Goal: Task Accomplishment & Management: Use online tool/utility

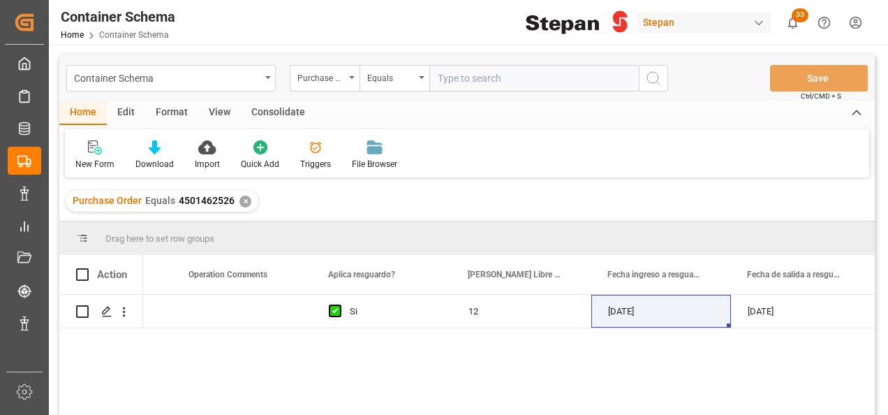
scroll to position [0, 7513]
click at [242, 196] on div "✕" at bounding box center [246, 202] width 12 height 12
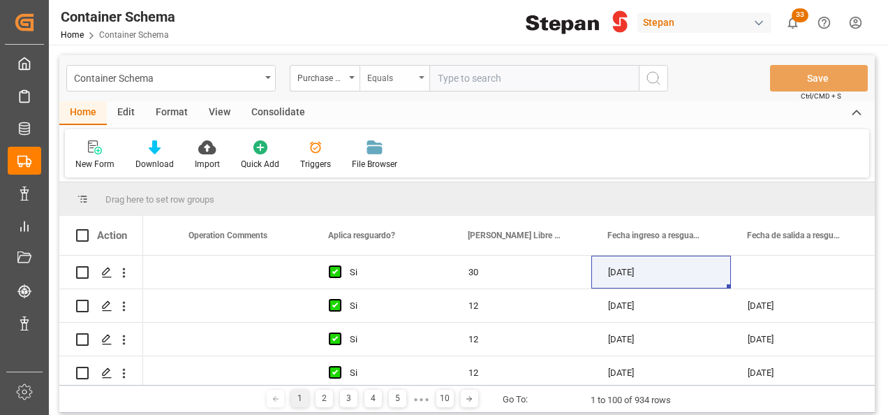
scroll to position [0, 7513]
click at [418, 77] on div "Equals" at bounding box center [395, 78] width 70 height 27
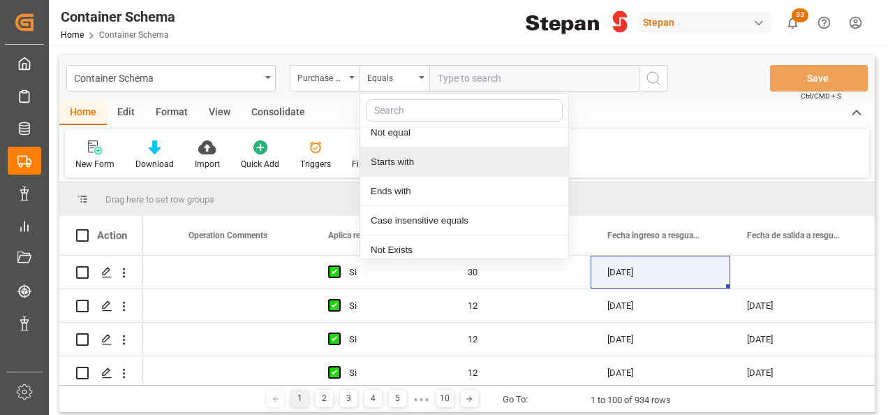
scroll to position [102, 0]
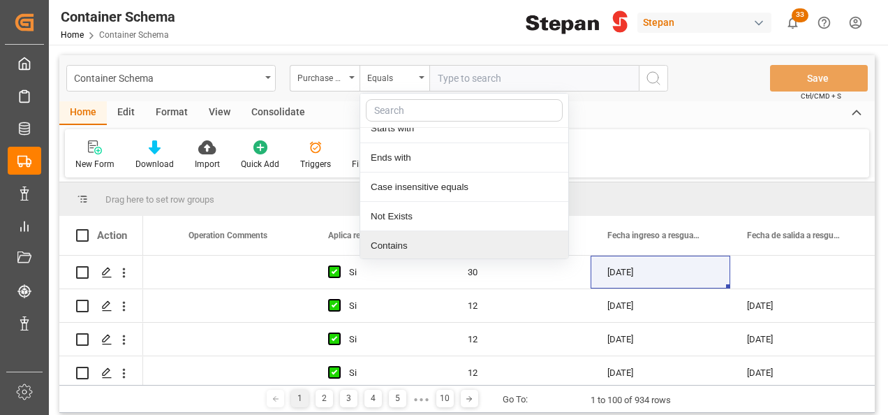
click at [392, 248] on div "Contains" at bounding box center [464, 245] width 208 height 29
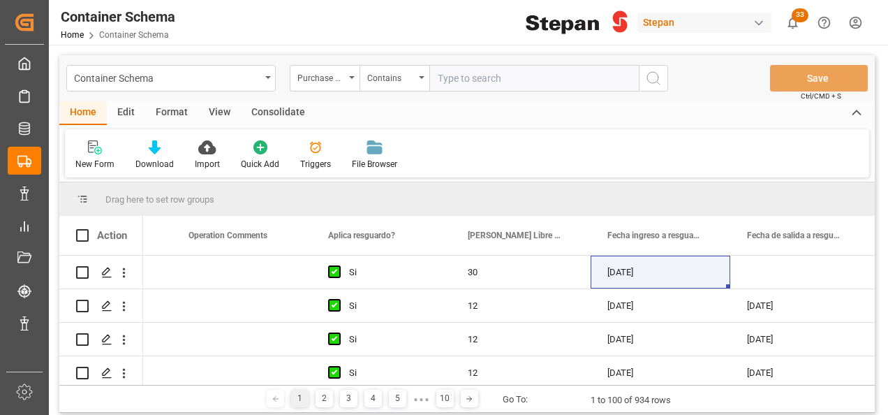
paste input "4501462559,4501463300,4501449445"
type input "4501462559,4501463300,4501449445"
click at [652, 78] on icon "search button" at bounding box center [653, 78] width 17 height 17
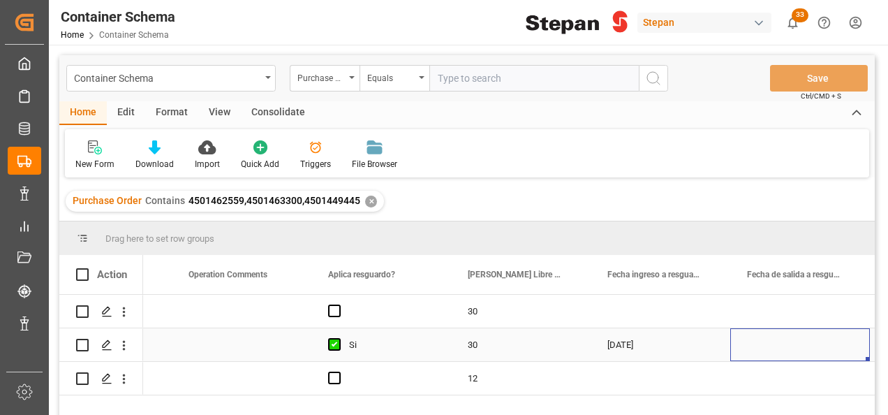
click at [763, 347] on div "Press SPACE to select this row." at bounding box center [800, 344] width 140 height 33
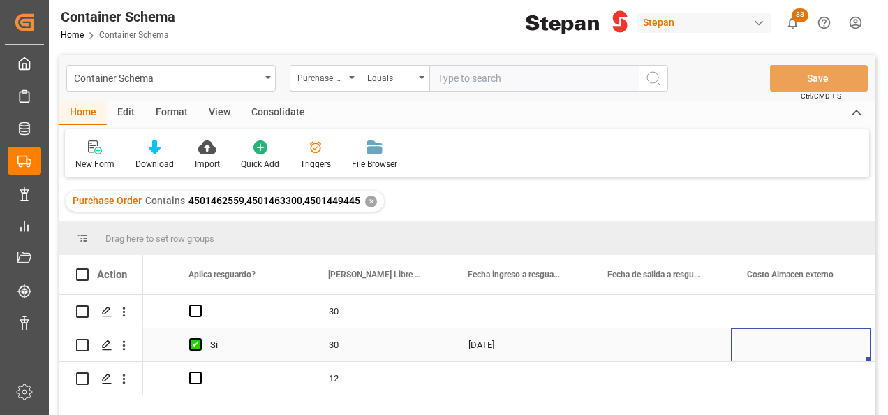
scroll to position [0, 7652]
click at [644, 348] on div "Press SPACE to select this row." at bounding box center [661, 344] width 140 height 33
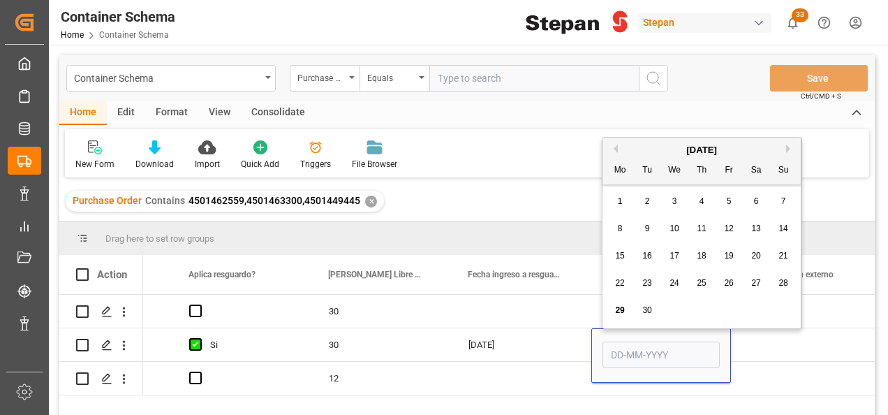
click at [755, 279] on span "27" at bounding box center [755, 283] width 9 height 10
type input "[DATE]"
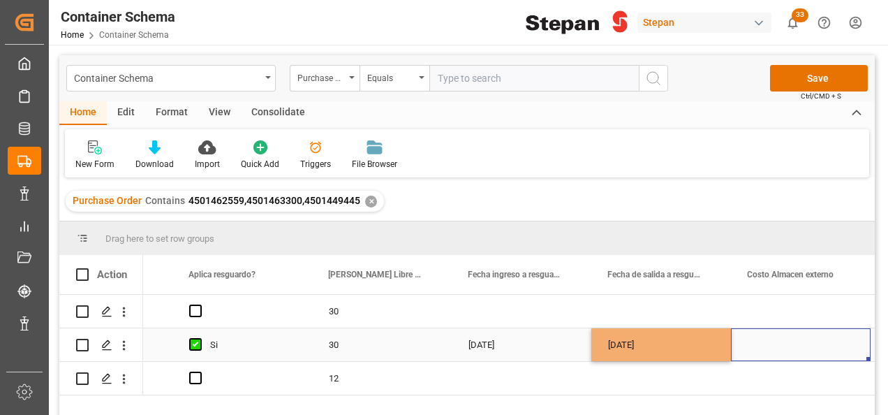
click at [744, 348] on div "Press SPACE to select this row." at bounding box center [801, 344] width 140 height 33
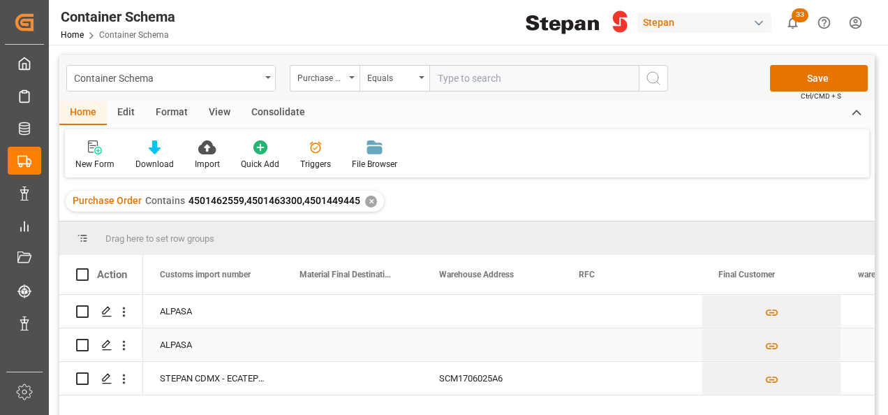
scroll to position [0, 6424]
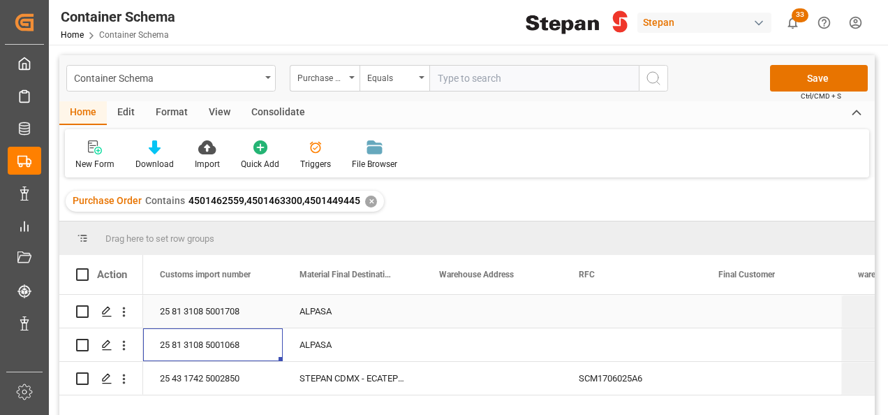
click at [345, 304] on div "ALPASA" at bounding box center [353, 311] width 140 height 33
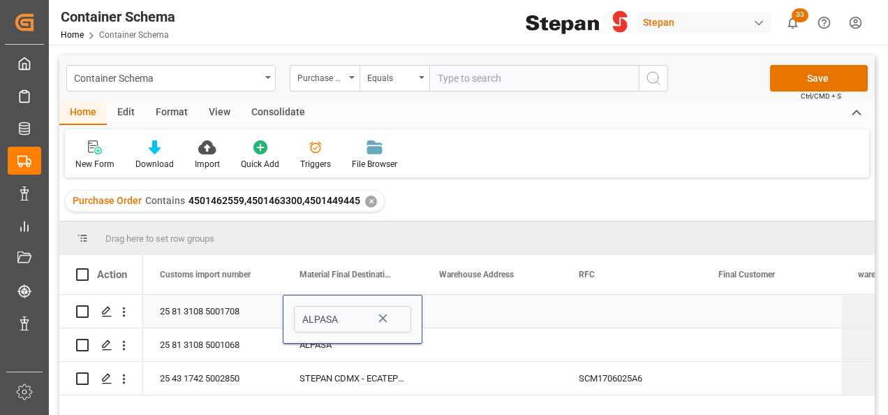
click at [380, 316] on icon "Press SPACE to select this row." at bounding box center [383, 318] width 15 height 15
click at [401, 310] on input "Press SPACE to select this row." at bounding box center [352, 319] width 117 height 27
click at [397, 321] on polyline "open menu" at bounding box center [396, 320] width 8 height 4
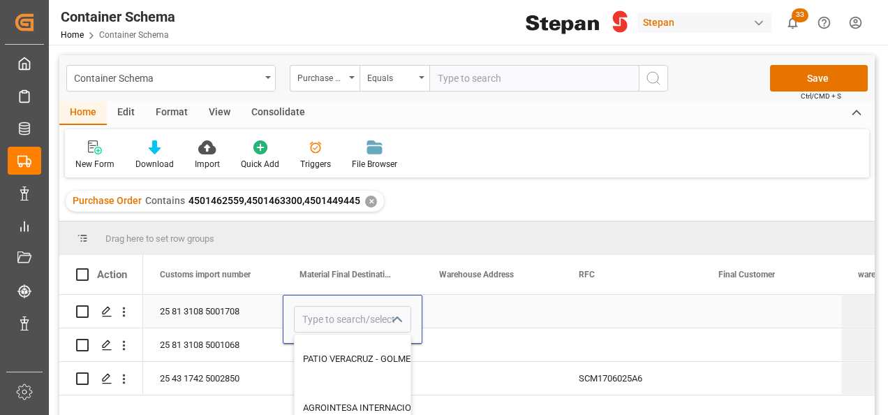
click at [397, 321] on icon "close menu" at bounding box center [396, 319] width 17 height 17
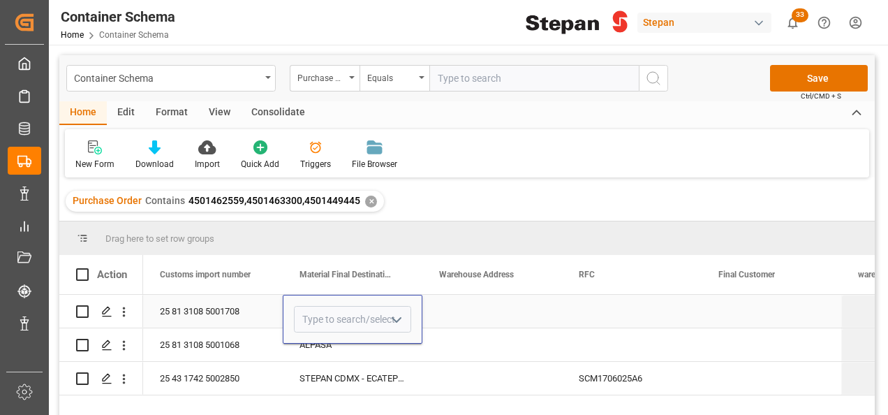
click at [397, 318] on icon "open menu" at bounding box center [396, 319] width 17 height 17
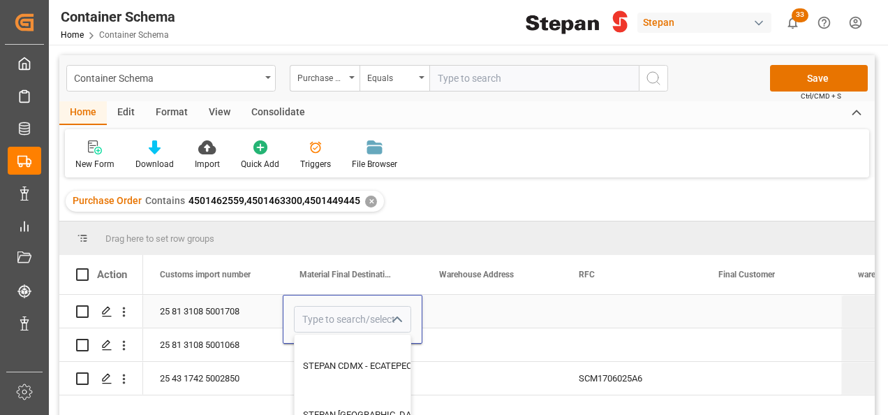
scroll to position [670, 0]
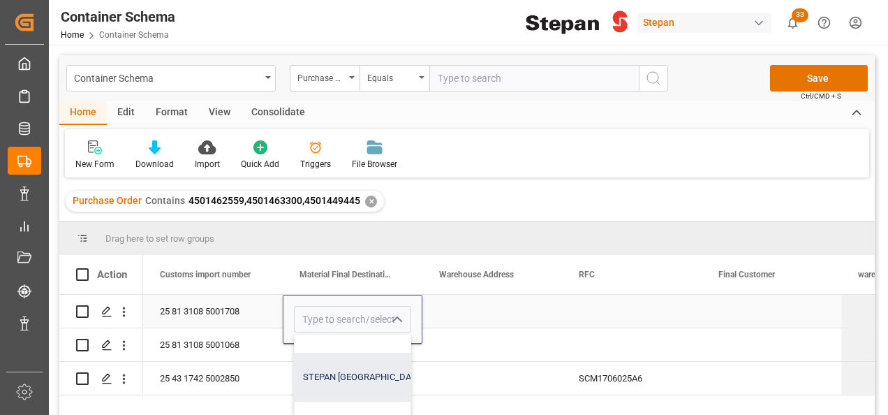
click at [341, 369] on div "STEPAN MEXICO S A DE C V - MATAMOROS" at bounding box center [422, 377] width 255 height 49
type input "STEPAN MEXICO S A DE C V - MATAMOROS"
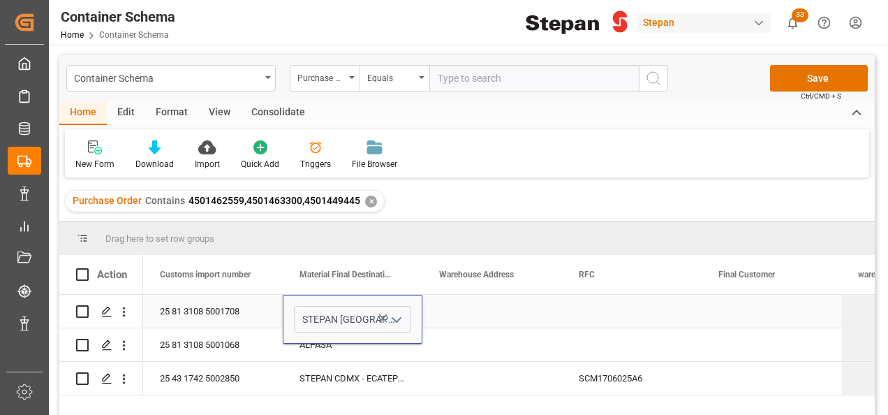
click at [464, 327] on div "Press SPACE to select this row." at bounding box center [492, 311] width 140 height 33
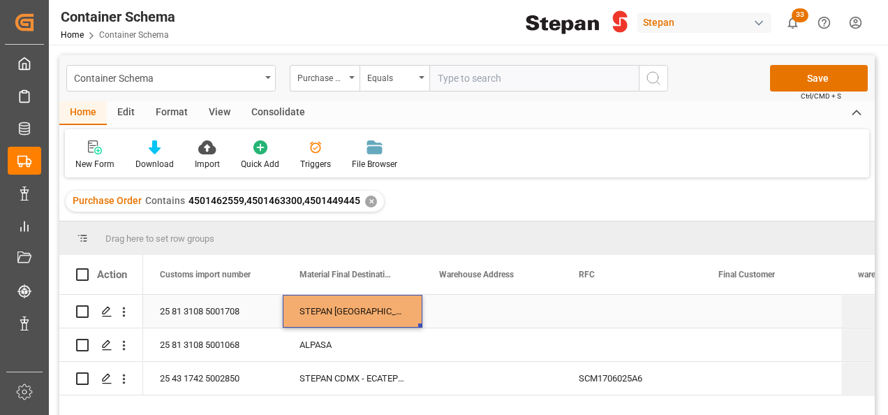
click at [398, 309] on div "STEPAN MEXICO S A DE C V - MATAMOROS" at bounding box center [353, 311] width 140 height 33
drag, startPoint x: 420, startPoint y: 327, endPoint x: 411, endPoint y: 356, distance: 30.5
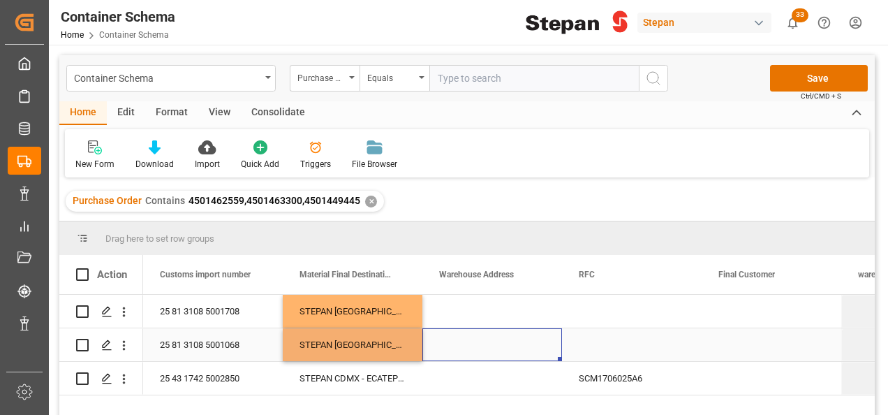
click at [471, 342] on div "Press SPACE to select this row." at bounding box center [492, 344] width 140 height 33
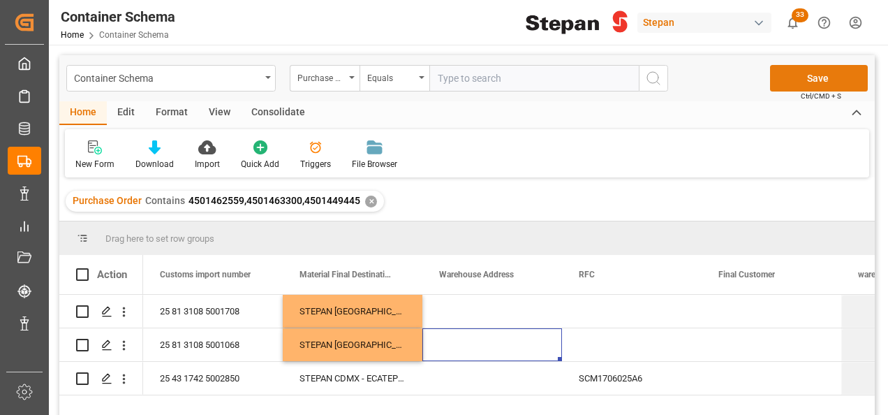
click at [809, 73] on button "Save" at bounding box center [819, 78] width 98 height 27
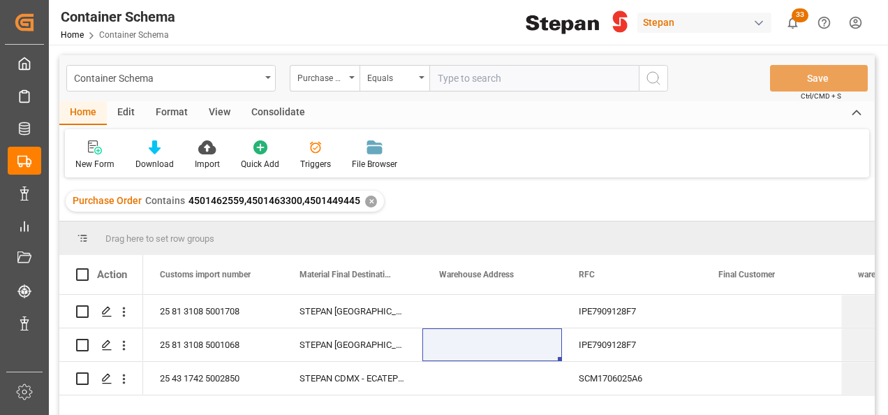
click at [374, 203] on div "Purchase Order Contains 4501462559,4501463300,4501449445 ✕" at bounding box center [225, 201] width 318 height 21
click at [373, 201] on div "✕" at bounding box center [371, 202] width 12 height 12
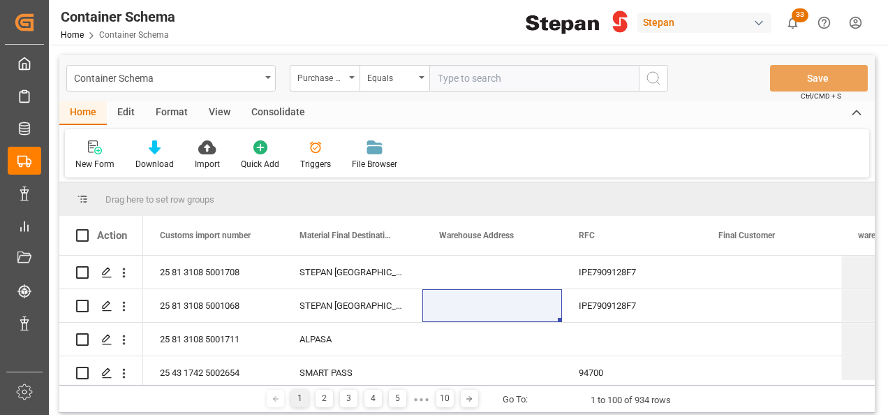
click at [184, 110] on div "Format" at bounding box center [171, 113] width 53 height 24
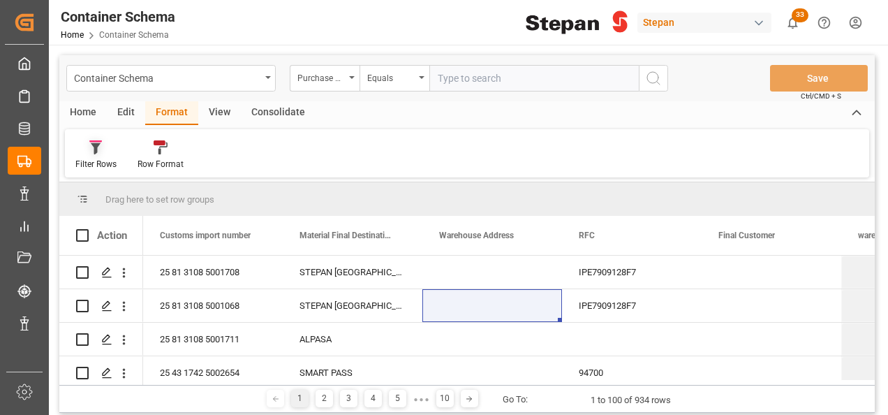
click at [94, 143] on icon at bounding box center [96, 148] width 10 height 11
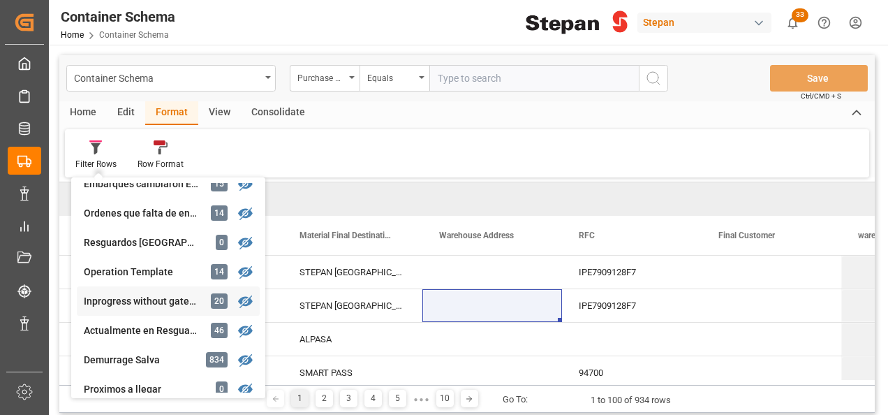
scroll to position [209, 0]
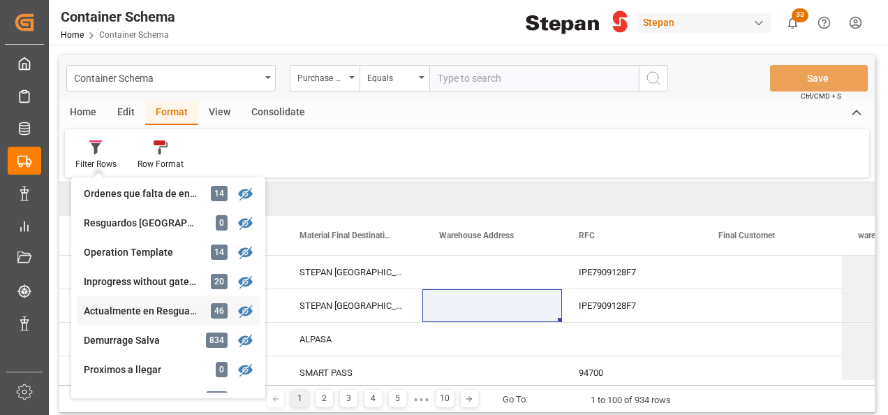
click at [138, 307] on div "Actualmente en Resguardo" at bounding box center [145, 311] width 122 height 15
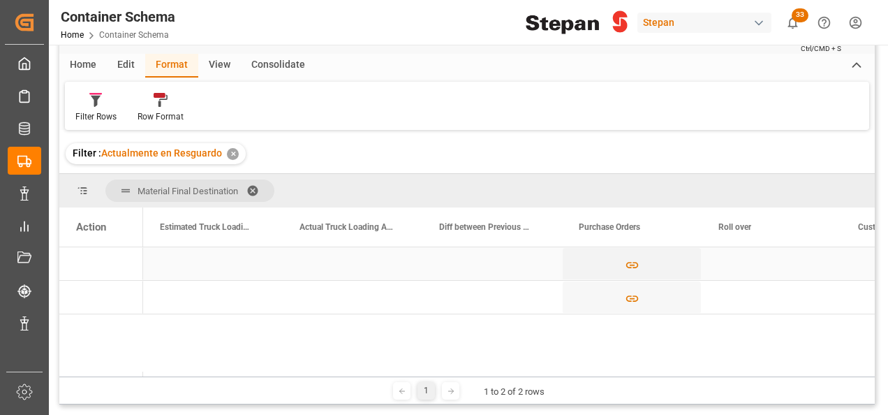
scroll to position [70, 0]
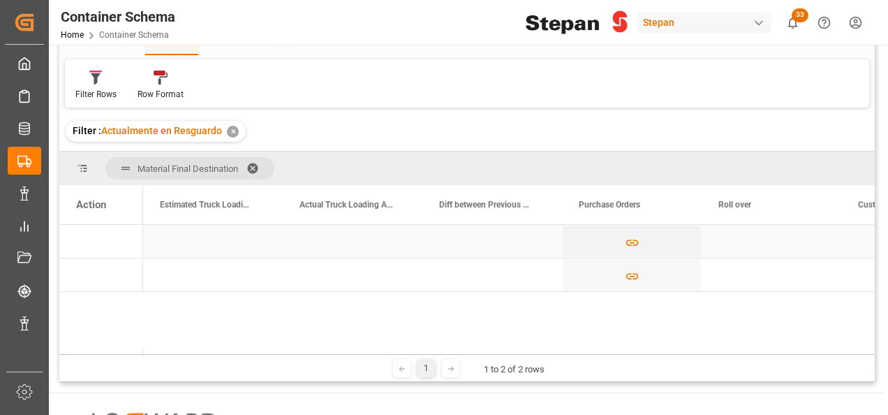
click at [201, 234] on div "Press SPACE to select this row." at bounding box center [213, 241] width 140 height 33
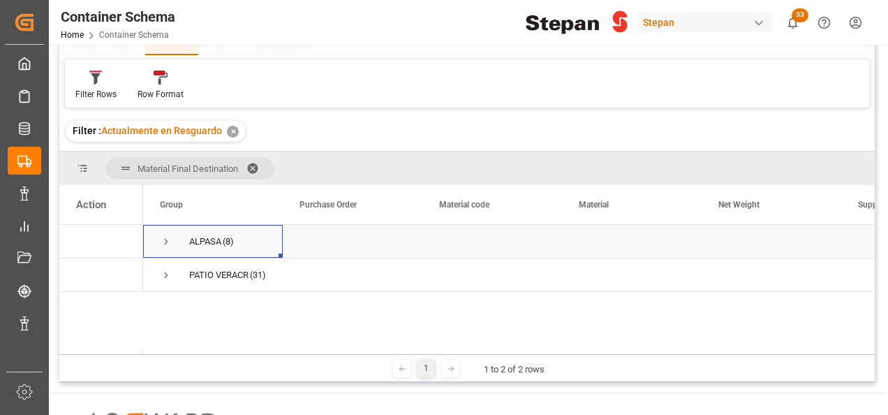
click at [164, 236] on span "Press SPACE to select this row." at bounding box center [166, 241] width 13 height 13
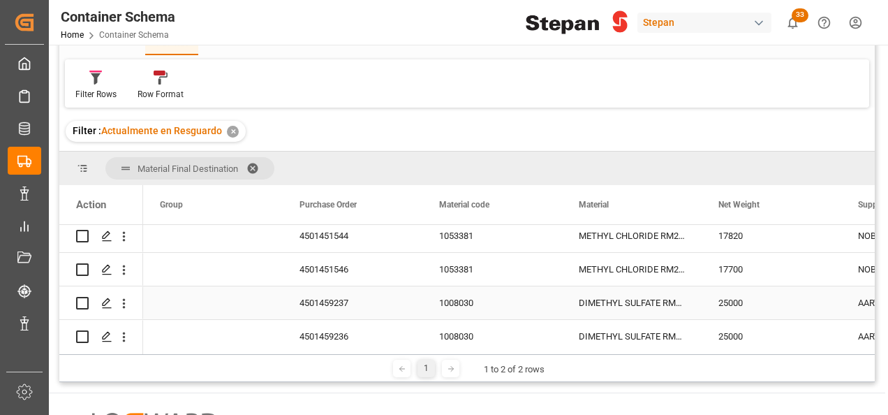
scroll to position [209, 0]
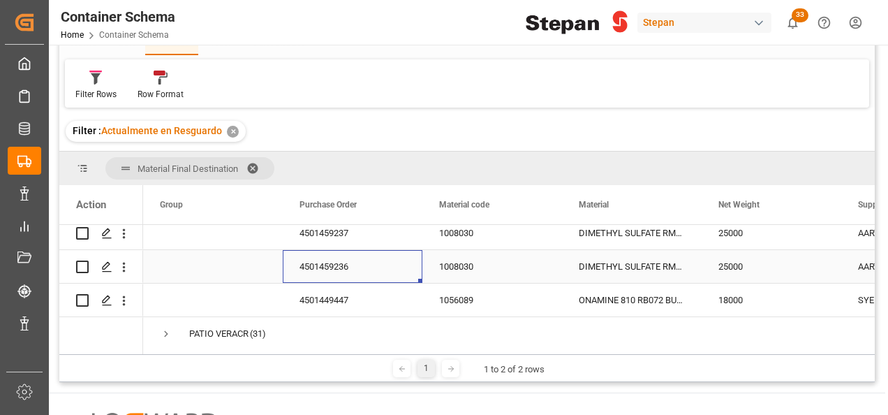
click at [358, 258] on div "4501459236" at bounding box center [353, 266] width 140 height 33
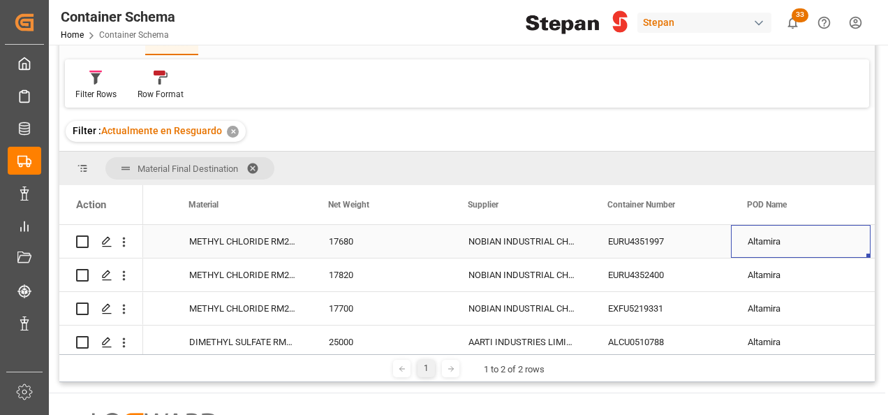
scroll to position [0, 530]
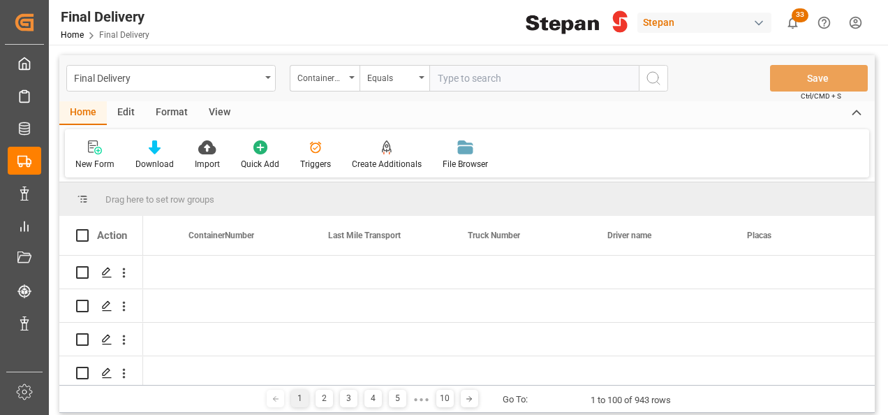
scroll to position [0, 2485]
